Goal: Task Accomplishment & Management: Complete application form

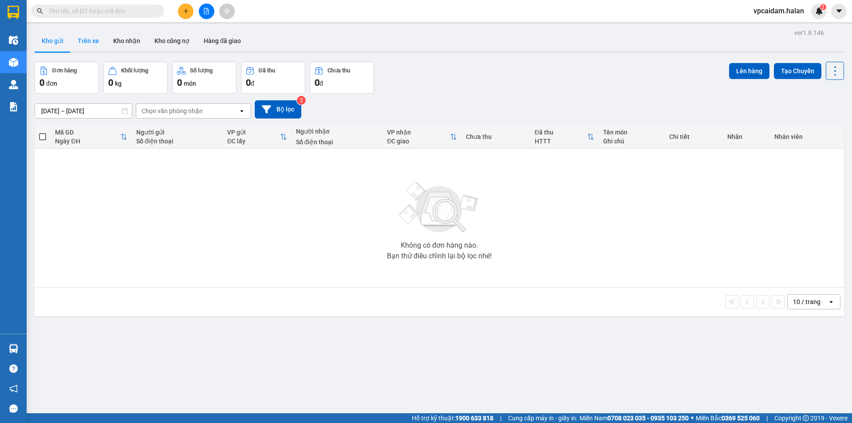
click at [87, 38] on button "Trên xe" at bounding box center [89, 40] width 36 height 21
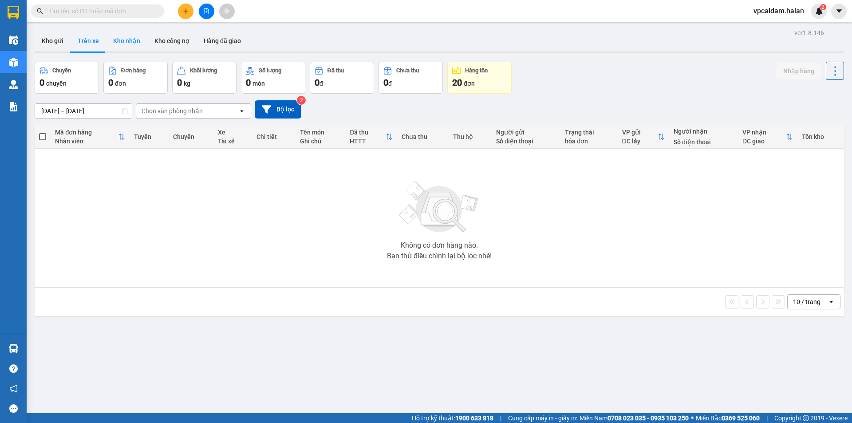
click at [131, 44] on button "Kho nhận" at bounding box center [126, 40] width 41 height 21
type input "[DATE] – [DATE]"
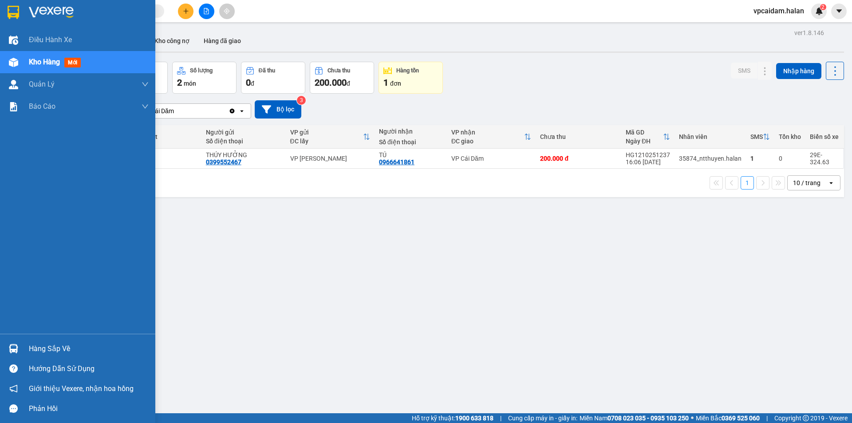
click at [18, 344] on div at bounding box center [14, 349] width 16 height 16
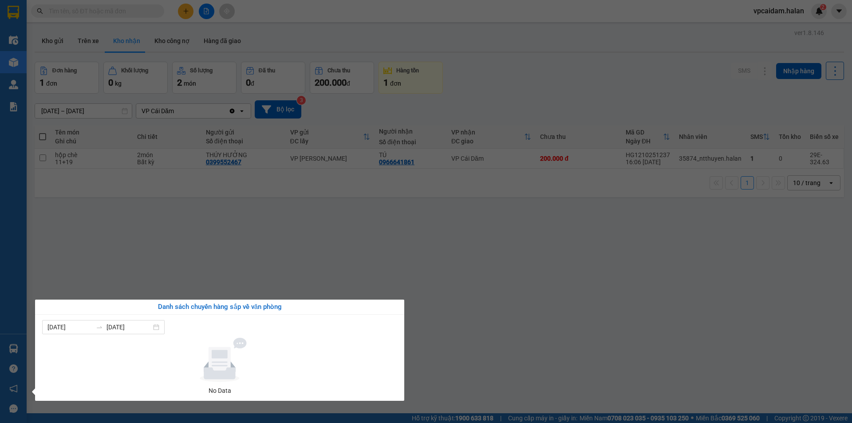
click at [117, 246] on section "Kết quả tìm kiếm ( 0 ) Bộ lọc No Data vpcaidam.halan 2 Điều hành xe Kho hàng mớ…" at bounding box center [426, 211] width 852 height 423
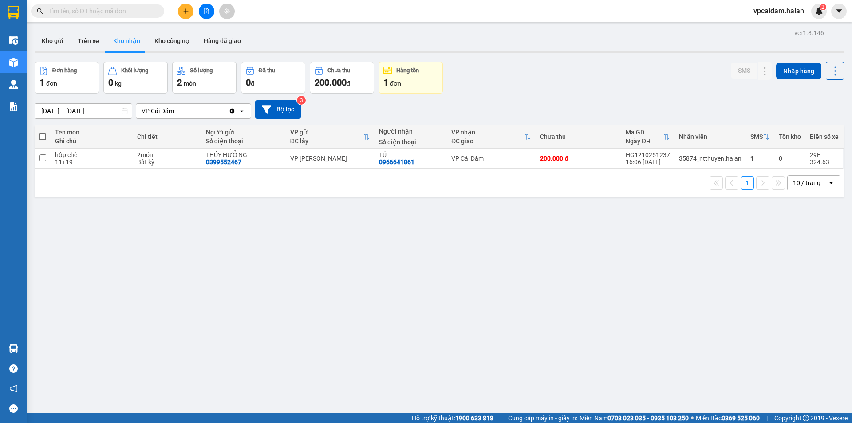
click at [43, 134] on span at bounding box center [42, 136] width 7 height 7
click at [43, 132] on input "checkbox" at bounding box center [43, 132] width 0 height 0
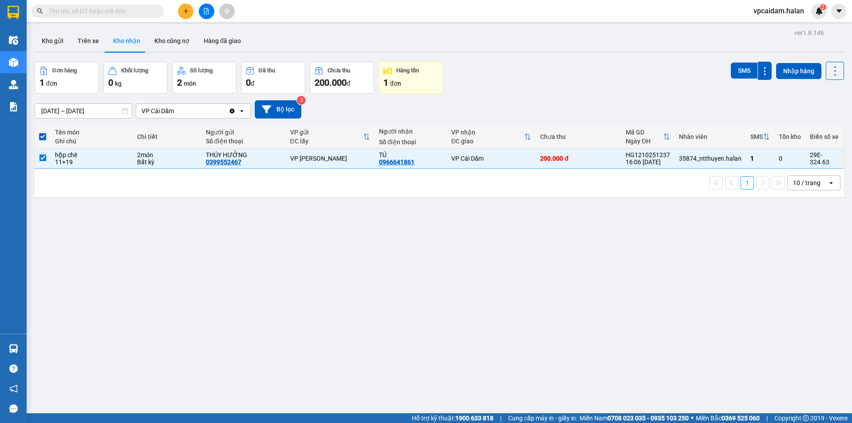
click at [421, 169] on div "1 10 / trang open" at bounding box center [440, 183] width 810 height 28
click at [40, 156] on input "checkbox" at bounding box center [42, 157] width 7 height 7
checkbox input "false"
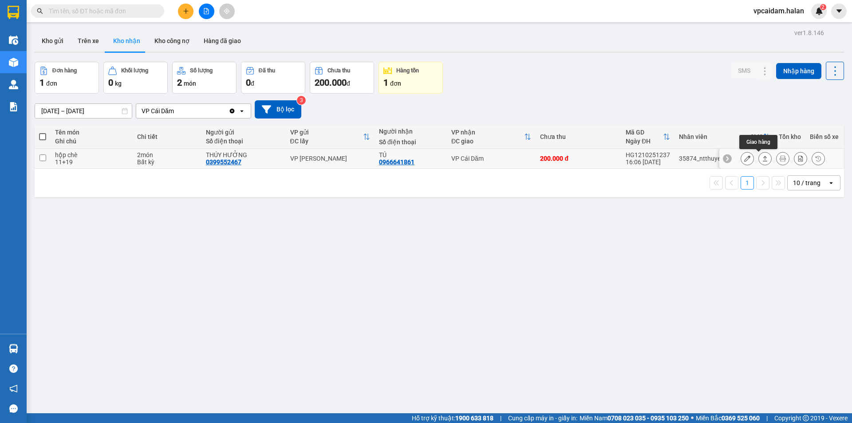
click at [763, 159] on icon at bounding box center [765, 158] width 5 height 5
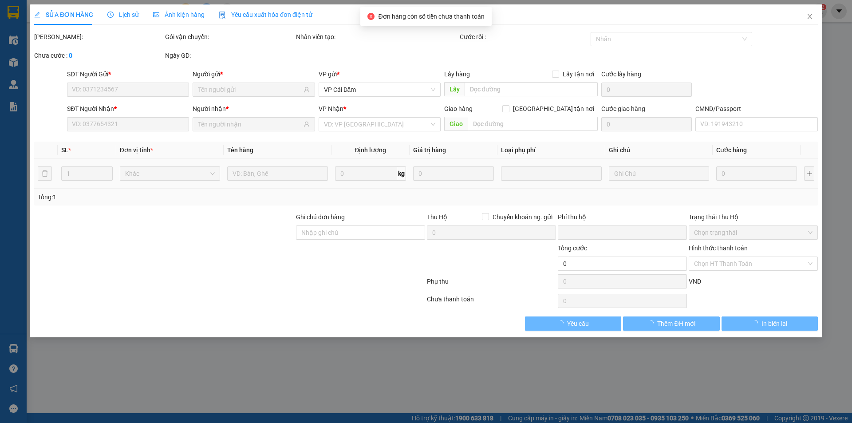
type input "0399552467"
type input "THÚY HƯỞNG"
type input "0966641861"
type input "TÚ"
type input "0"
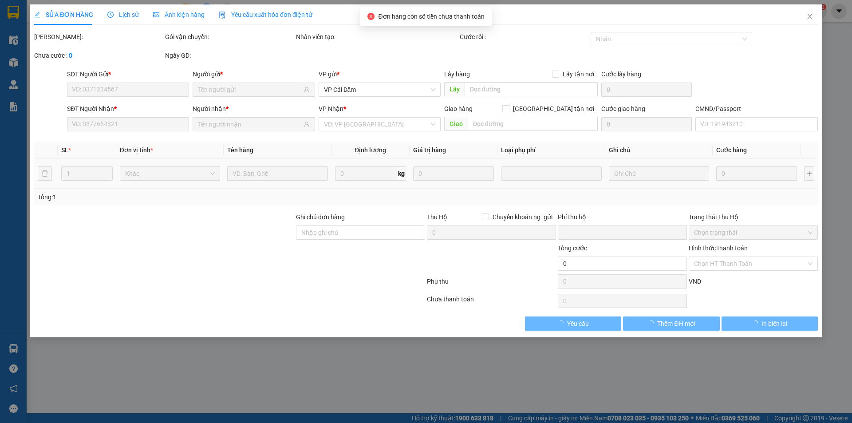
type input "200.000"
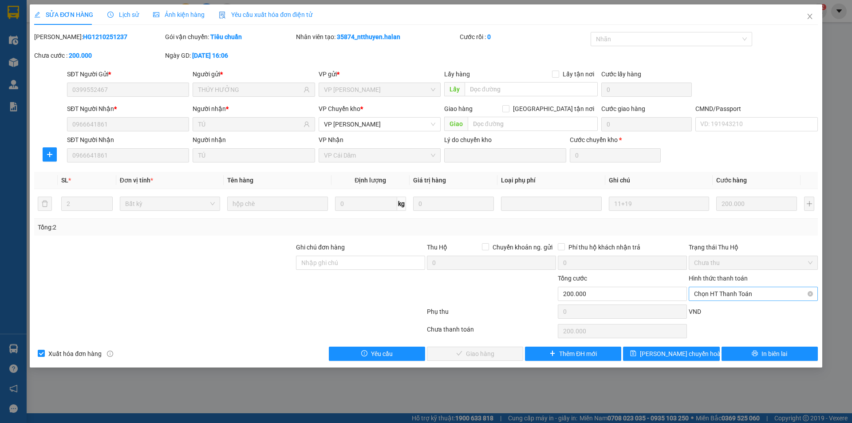
click at [784, 295] on span "Chọn HT Thanh Toán" at bounding box center [753, 293] width 118 height 13
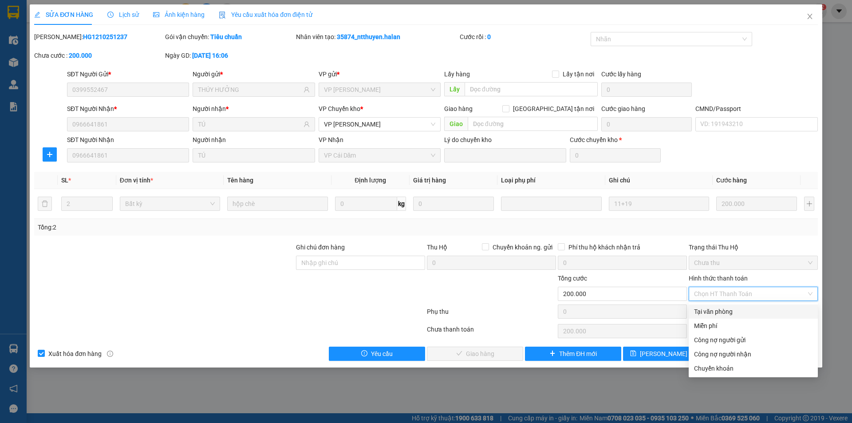
click at [722, 313] on div "Tại văn phòng" at bounding box center [753, 312] width 118 height 10
type input "0"
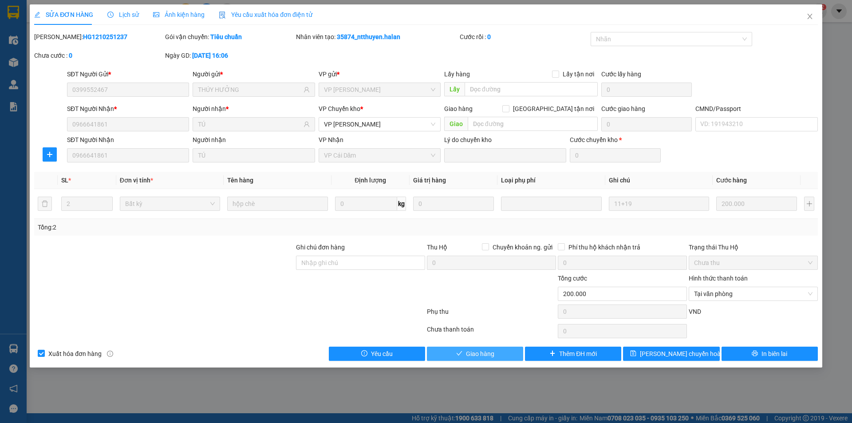
click at [482, 351] on span "Giao hàng" at bounding box center [480, 354] width 28 height 10
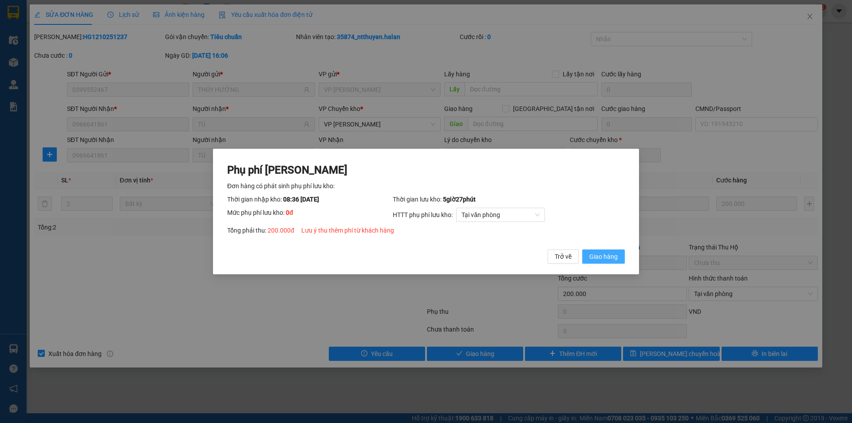
click at [608, 257] on span "Giao hàng" at bounding box center [603, 257] width 28 height 10
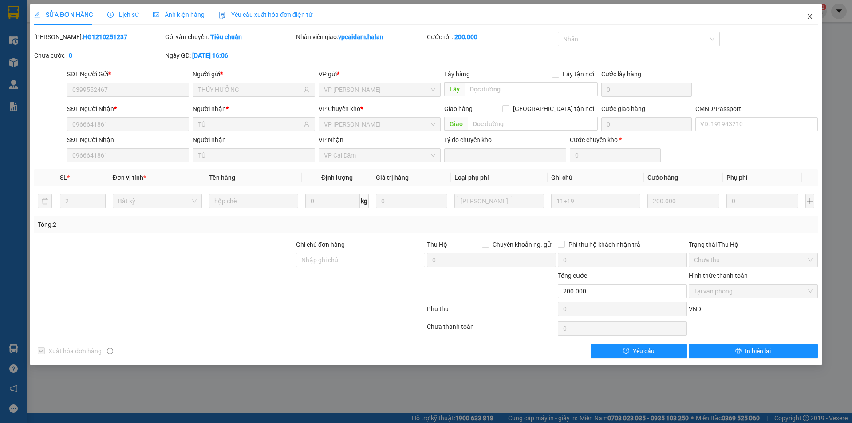
click at [811, 14] on icon "close" at bounding box center [809, 16] width 7 height 7
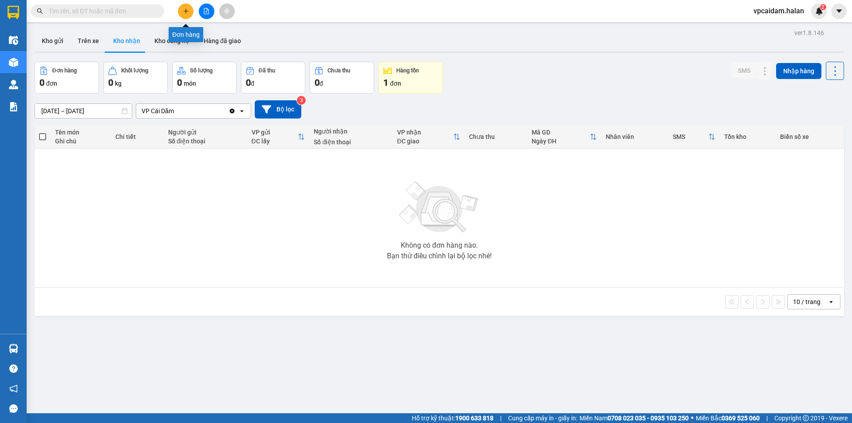
click at [182, 10] on button at bounding box center [186, 12] width 16 height 16
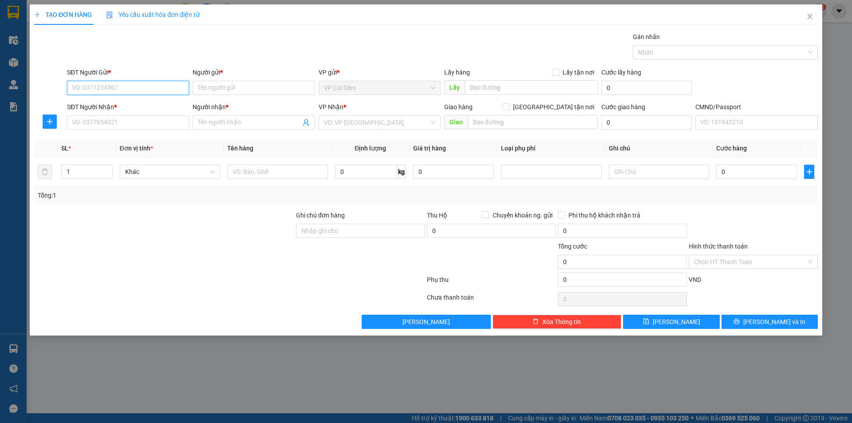
click at [123, 86] on input "SĐT Người Gửi *" at bounding box center [128, 88] width 122 height 14
paste input "0966641861"
type input "0966641861"
click at [146, 106] on div "0966641861 - TÚ" at bounding box center [127, 106] width 111 height 10
type input "TÚ"
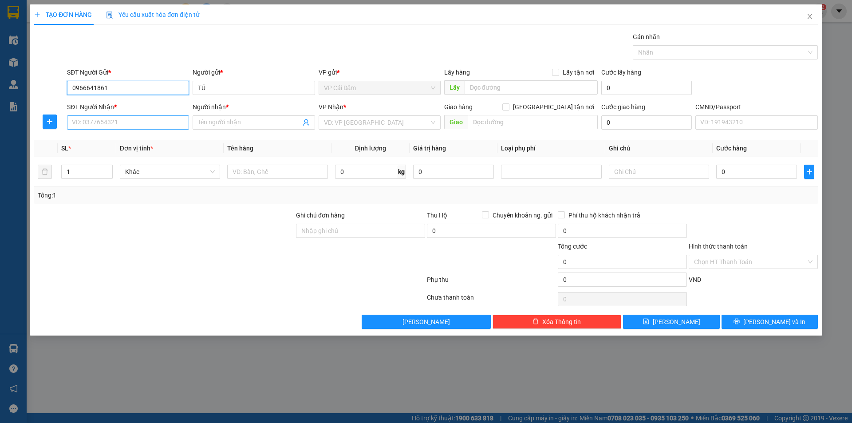
type input "0966641861"
click at [119, 123] on input "SĐT Người Nhận *" at bounding box center [128, 122] width 122 height 14
type input "0987104181"
click at [200, 121] on input "Người nhận *" at bounding box center [249, 123] width 103 height 10
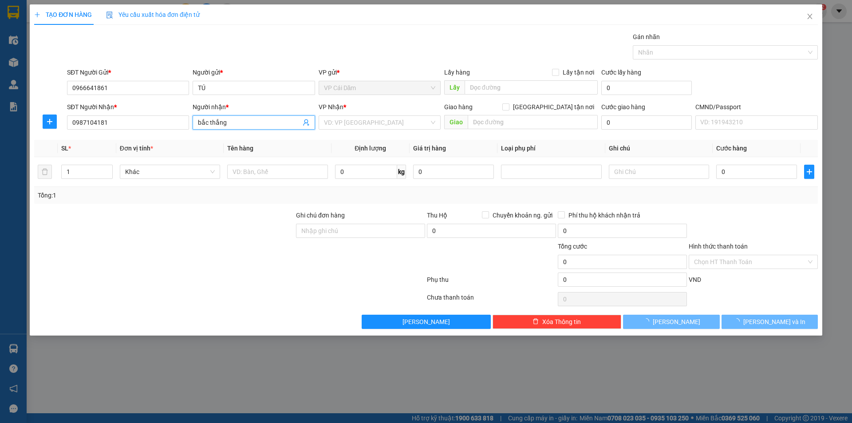
type input "bắc thắng"
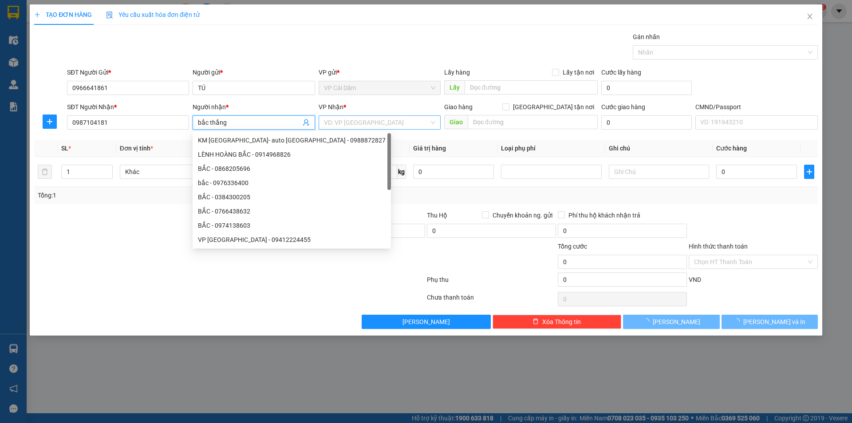
click at [410, 121] on input "search" at bounding box center [376, 122] width 105 height 13
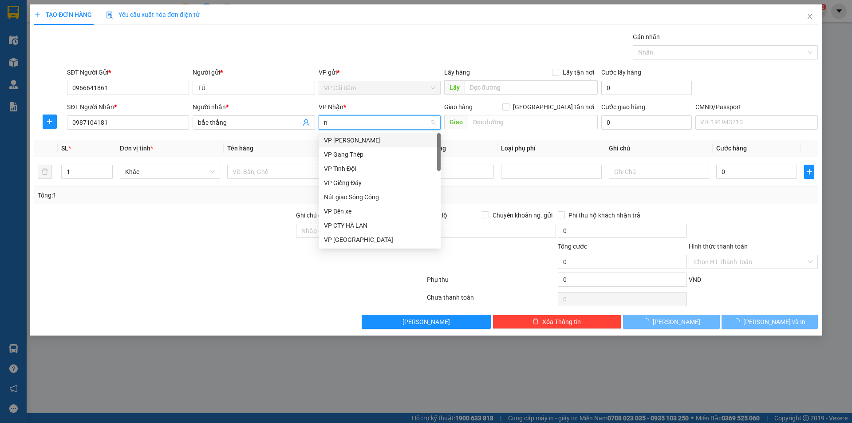
type input "ng"
click at [364, 226] on div "VP [PERSON_NAME]" at bounding box center [379, 226] width 111 height 10
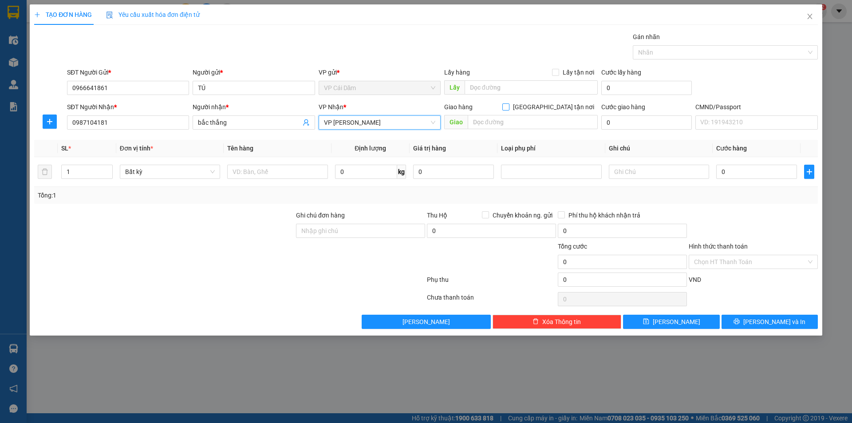
click at [509, 107] on input "[GEOGRAPHIC_DATA] tận nơi" at bounding box center [505, 106] width 6 height 6
checkbox input "true"
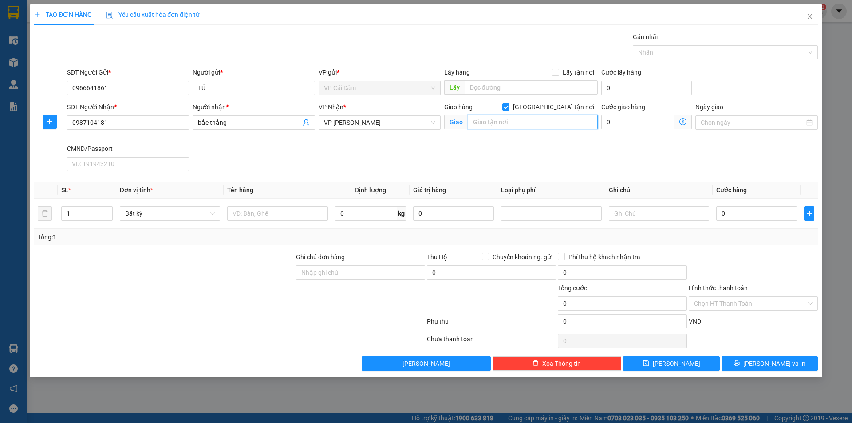
click at [546, 126] on input "text" at bounding box center [533, 122] width 130 height 14
paste input "44 P. [PERSON_NAME], [GEOGRAPHIC_DATA], [GEOGRAPHIC_DATA], [GEOGRAPHIC_DATA], […"
type input "44 P. [PERSON_NAME], [GEOGRAPHIC_DATA], [GEOGRAPHIC_DATA], [GEOGRAPHIC_DATA], […"
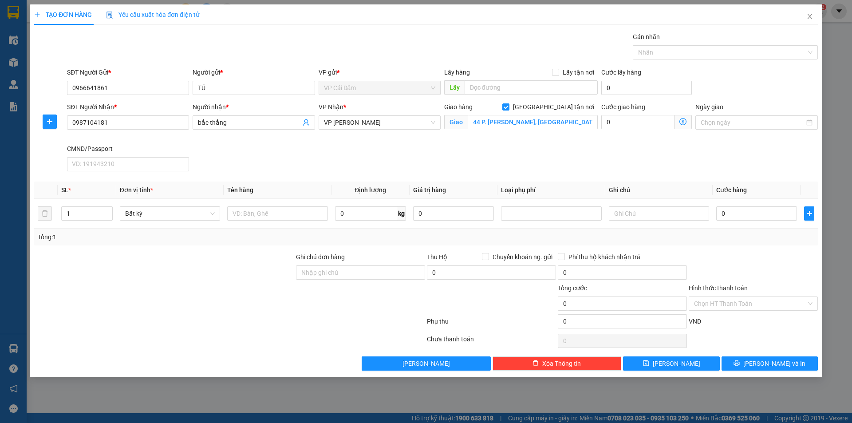
click at [682, 122] on icon "dollar-circle" at bounding box center [682, 121] width 7 height 7
click at [625, 123] on input "0" at bounding box center [637, 122] width 73 height 14
type input "0"
type input "5"
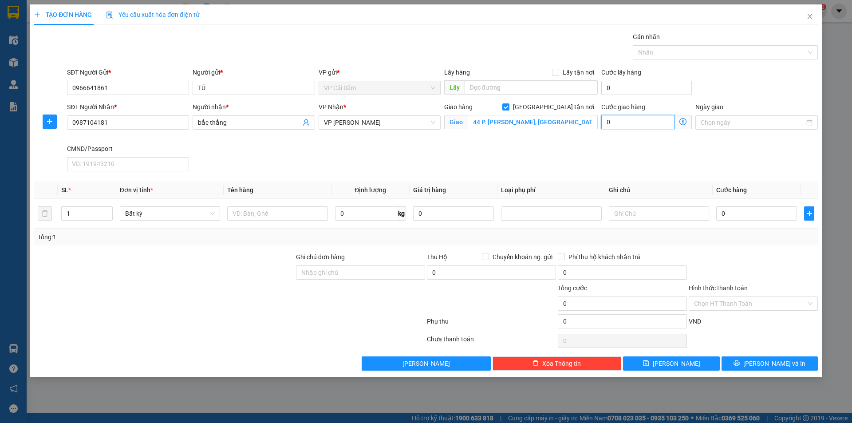
type input "5"
type input "50"
type input "500"
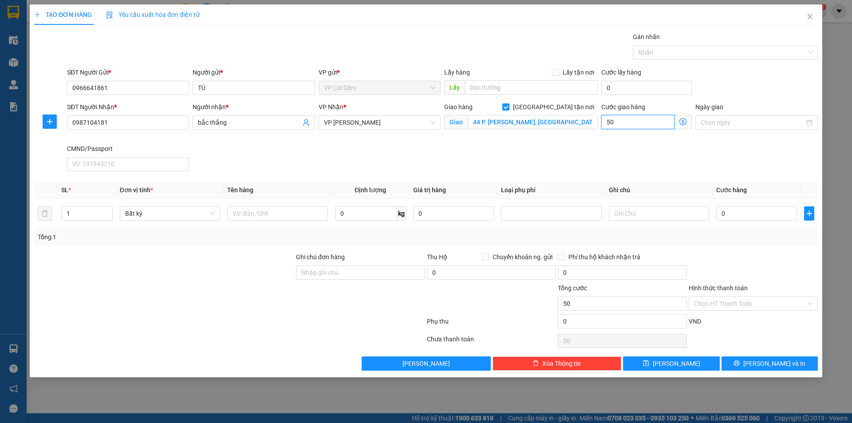
type input "500"
type input "5.000"
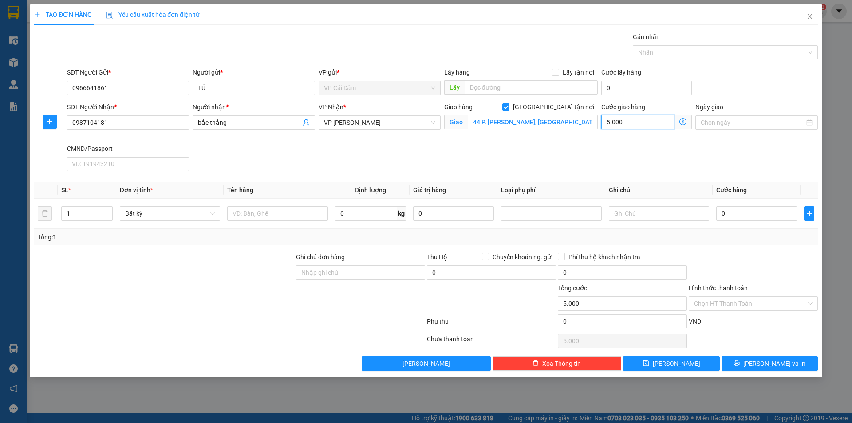
type input "50.000"
click at [52, 119] on icon "plus" at bounding box center [49, 121] width 7 height 7
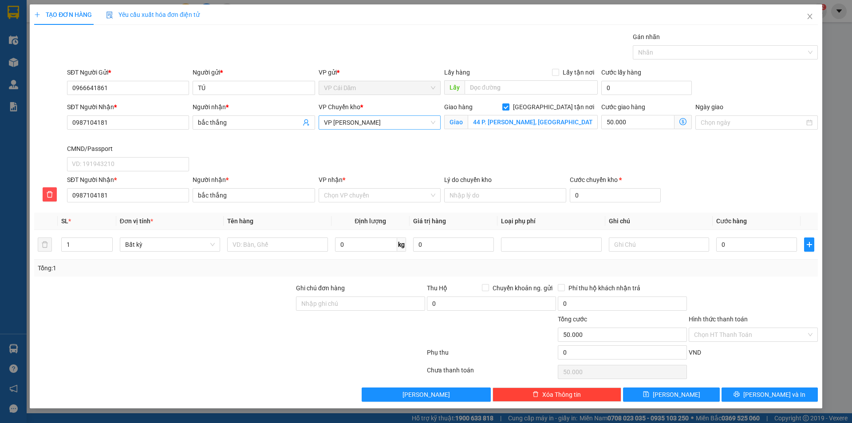
click at [388, 125] on span "VP [PERSON_NAME]" at bounding box center [379, 122] width 111 height 13
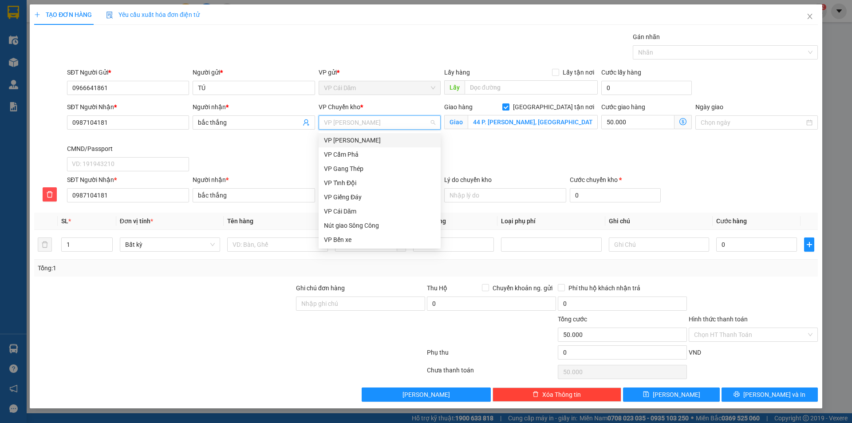
click at [358, 137] on div "VP [PERSON_NAME]" at bounding box center [379, 140] width 111 height 10
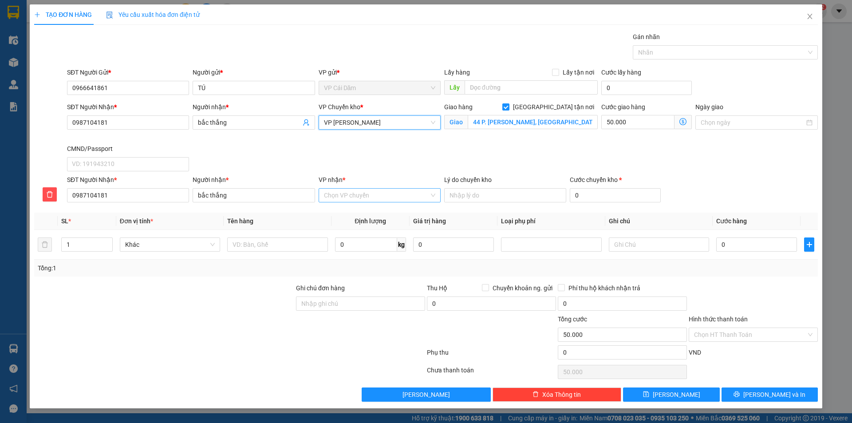
click at [357, 197] on input "VP nhận *" at bounding box center [376, 195] width 105 height 13
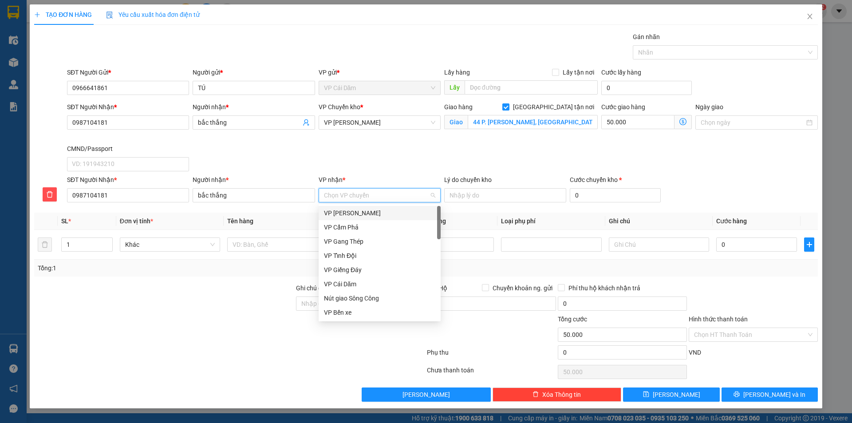
click at [361, 197] on input "VP nhận *" at bounding box center [376, 195] width 105 height 13
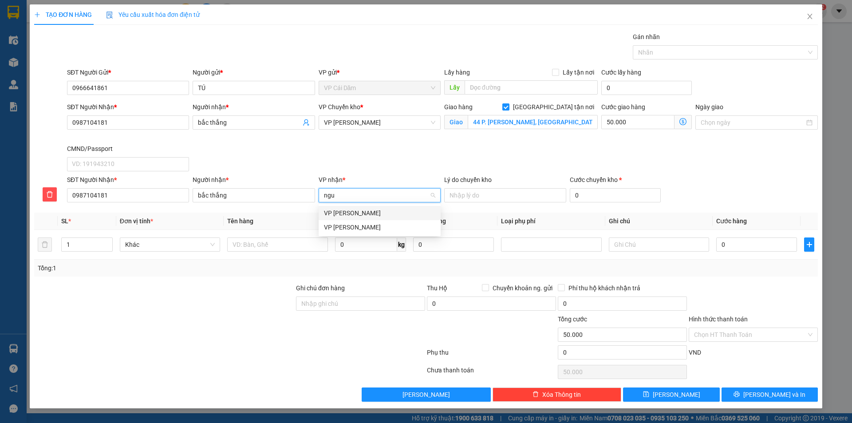
type input "nguy"
click at [368, 212] on div "VP [PERSON_NAME]" at bounding box center [379, 213] width 111 height 10
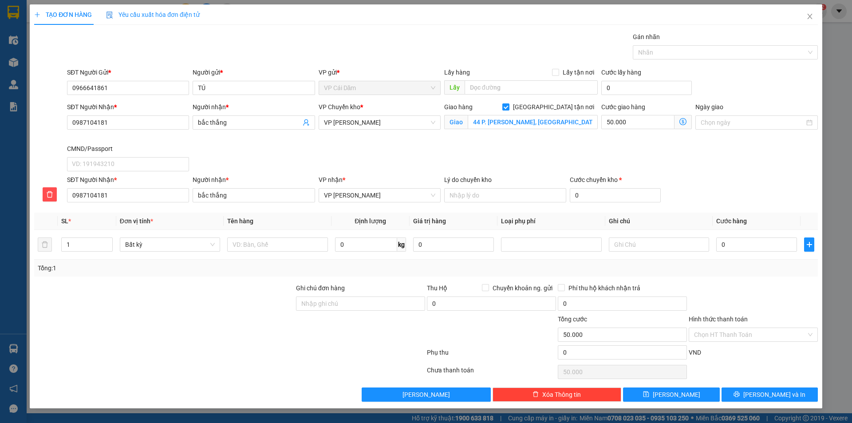
click at [482, 210] on div "Transit Pickup Surcharge Ids Transit Deliver Surcharge Ids Transit Deliver Surc…" at bounding box center [426, 217] width 784 height 370
click at [261, 247] on input "text" at bounding box center [277, 244] width 100 height 14
type input "hộp catong chè khô"
click at [364, 252] on div "0 kg" at bounding box center [370, 245] width 71 height 18
click at [364, 250] on input "0" at bounding box center [366, 244] width 62 height 14
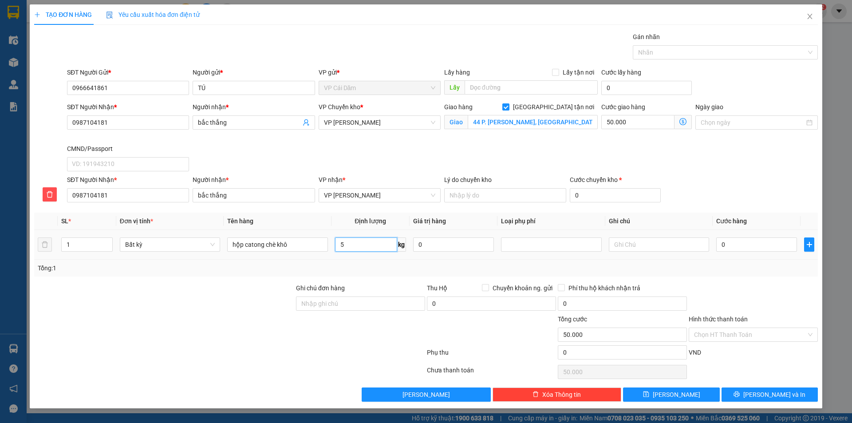
type input "5"
click at [561, 263] on div "Tổng: 1" at bounding box center [426, 268] width 777 height 10
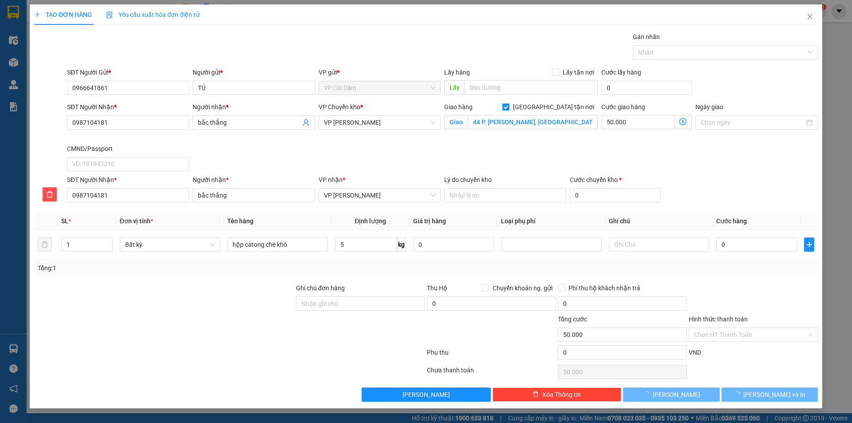
type input "60.000"
type input "110.000"
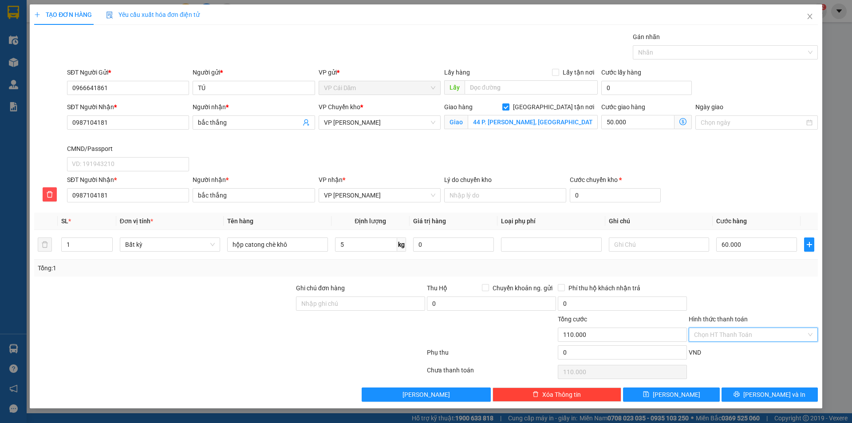
click at [727, 340] on input "Hình thức thanh toán" at bounding box center [750, 334] width 112 height 13
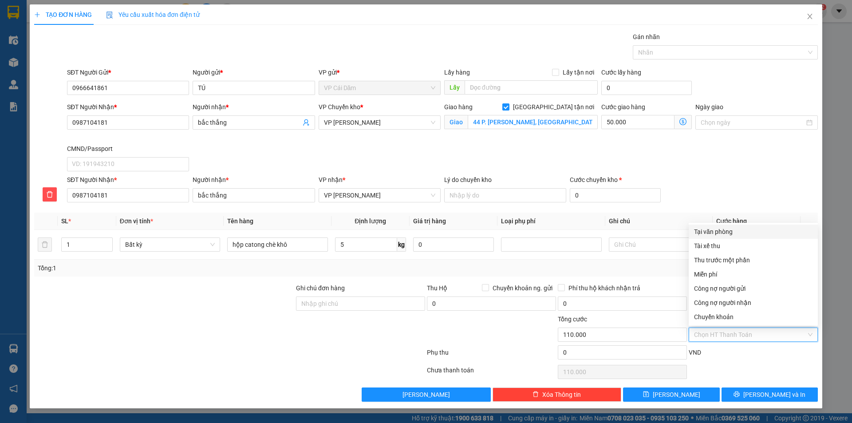
click at [725, 233] on div "Tại văn phòng" at bounding box center [753, 232] width 118 height 10
type input "0"
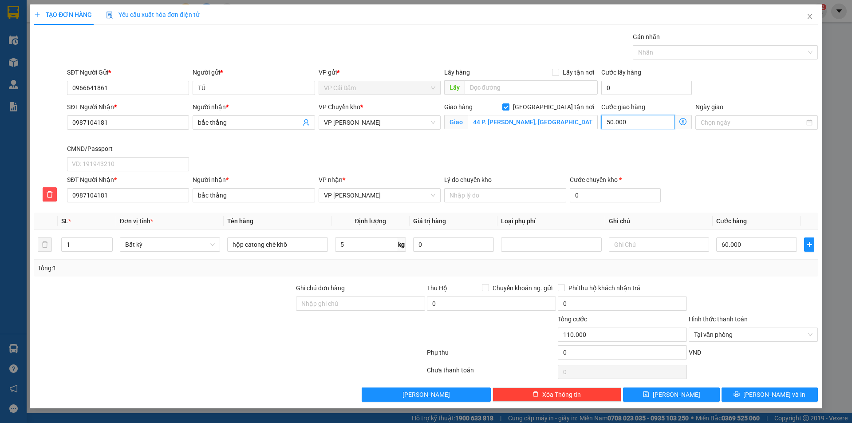
click at [641, 119] on input "50.000" at bounding box center [637, 122] width 73 height 14
type input "60.000"
type input "0"
click at [509, 107] on input "[GEOGRAPHIC_DATA] tận nơi" at bounding box center [505, 106] width 6 height 6
checkbox input "false"
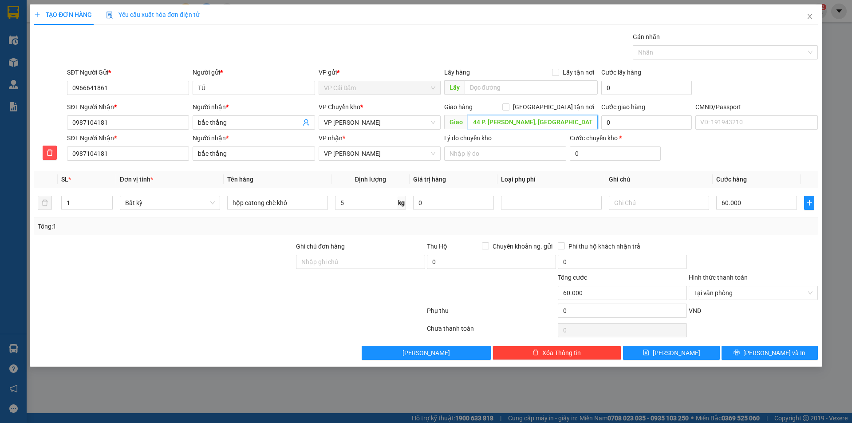
click at [511, 124] on input "44 P. [PERSON_NAME], [GEOGRAPHIC_DATA], [GEOGRAPHIC_DATA], [GEOGRAPHIC_DATA], […" at bounding box center [533, 122] width 130 height 14
click at [382, 261] on input "Ghi chú đơn hàng" at bounding box center [360, 262] width 129 height 14
click at [375, 260] on input "Ghi chú đơn hàng" at bounding box center [360, 262] width 129 height 14
type input "n"
click at [766, 351] on span "[PERSON_NAME] và In" at bounding box center [774, 353] width 62 height 10
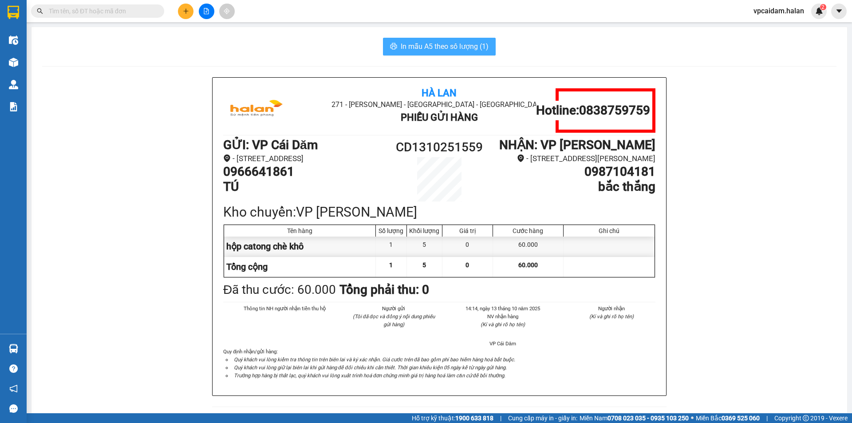
click at [462, 44] on span "In mẫu A5 theo số lượng (1)" at bounding box center [445, 46] width 88 height 11
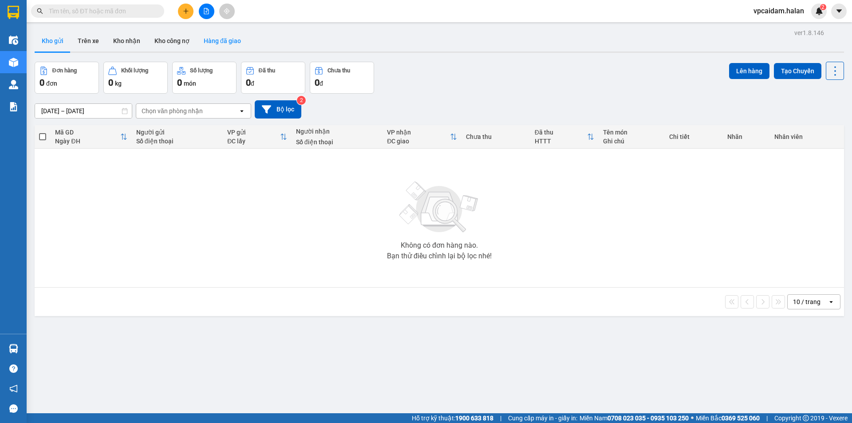
click at [225, 38] on button "Hàng đã giao" at bounding box center [222, 40] width 51 height 21
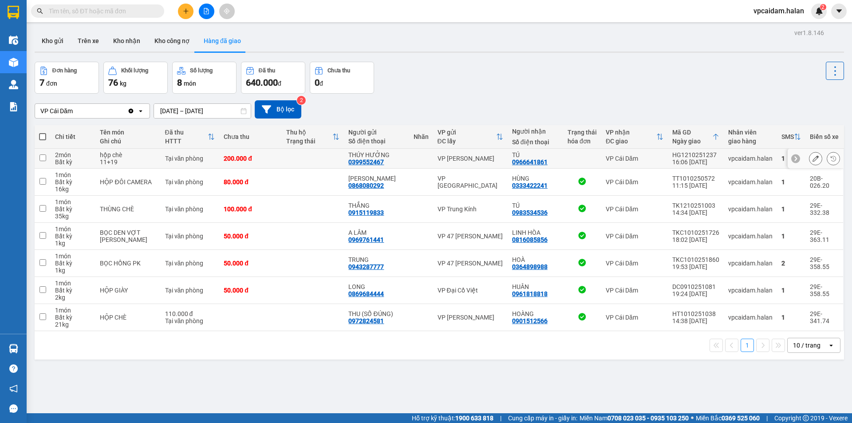
click at [537, 162] on div "0966641861" at bounding box center [530, 161] width 36 height 7
click at [524, 162] on div "0966641861" at bounding box center [530, 161] width 36 height 7
copy div "0966641861"
